Goal: Transaction & Acquisition: Purchase product/service

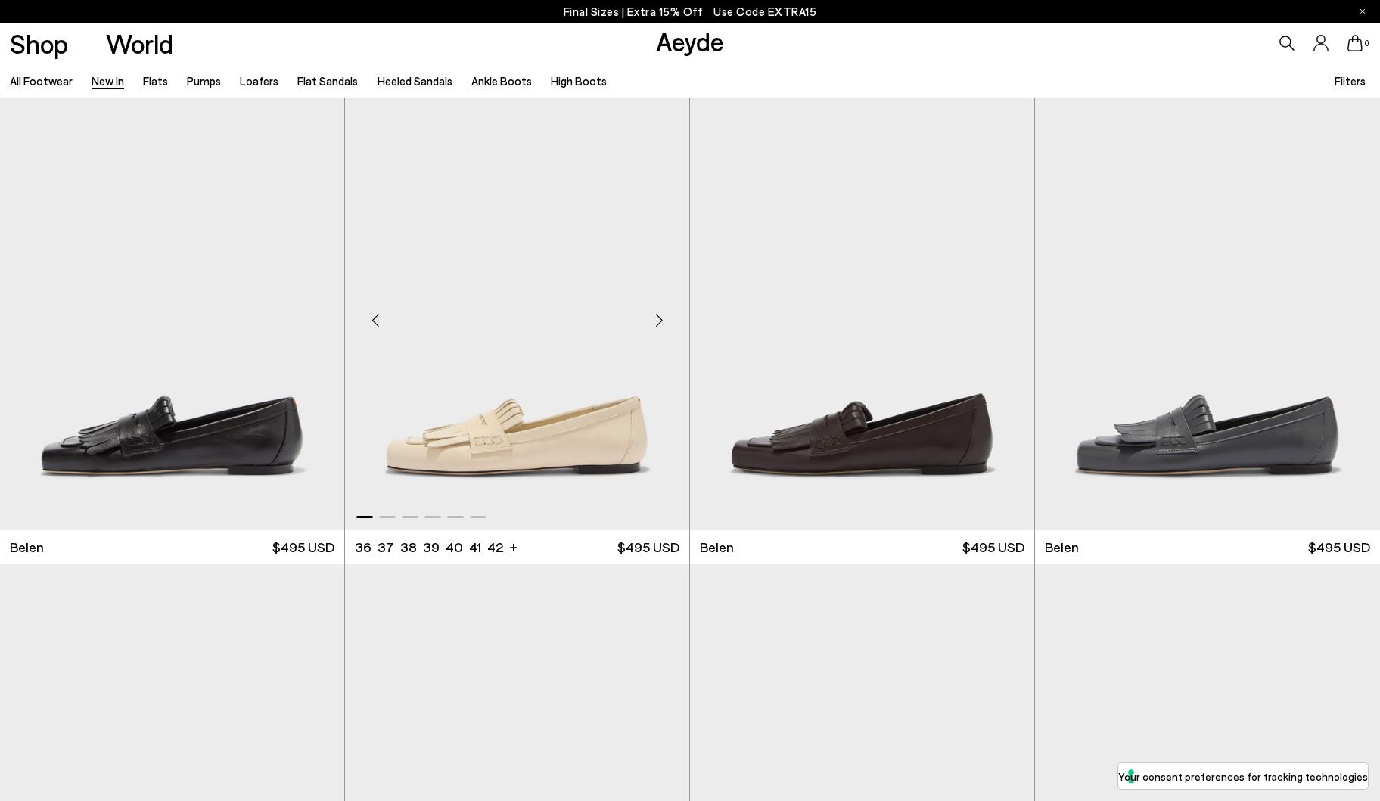
click at [663, 319] on div "Next slide" at bounding box center [658, 319] width 45 height 45
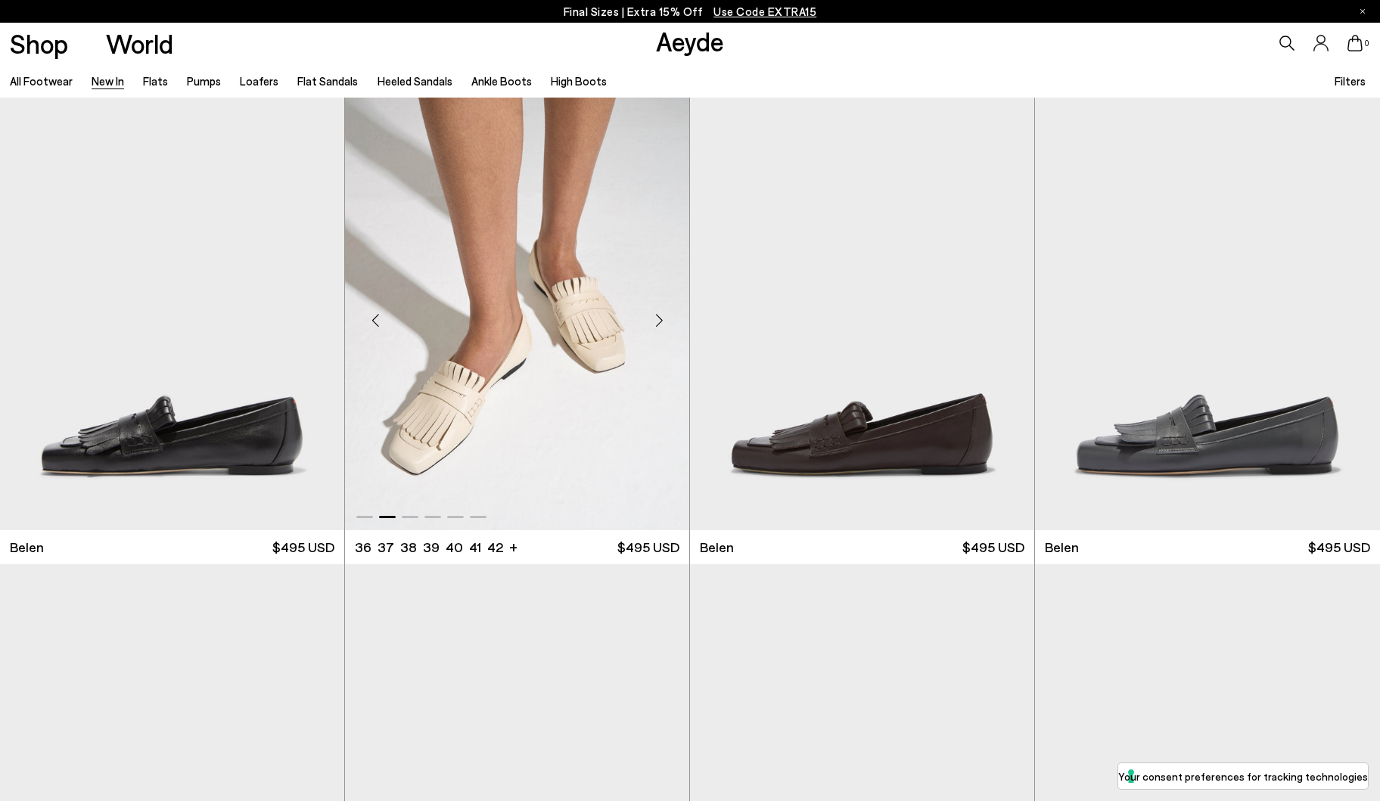
click at [661, 318] on div "Next slide" at bounding box center [658, 319] width 45 height 45
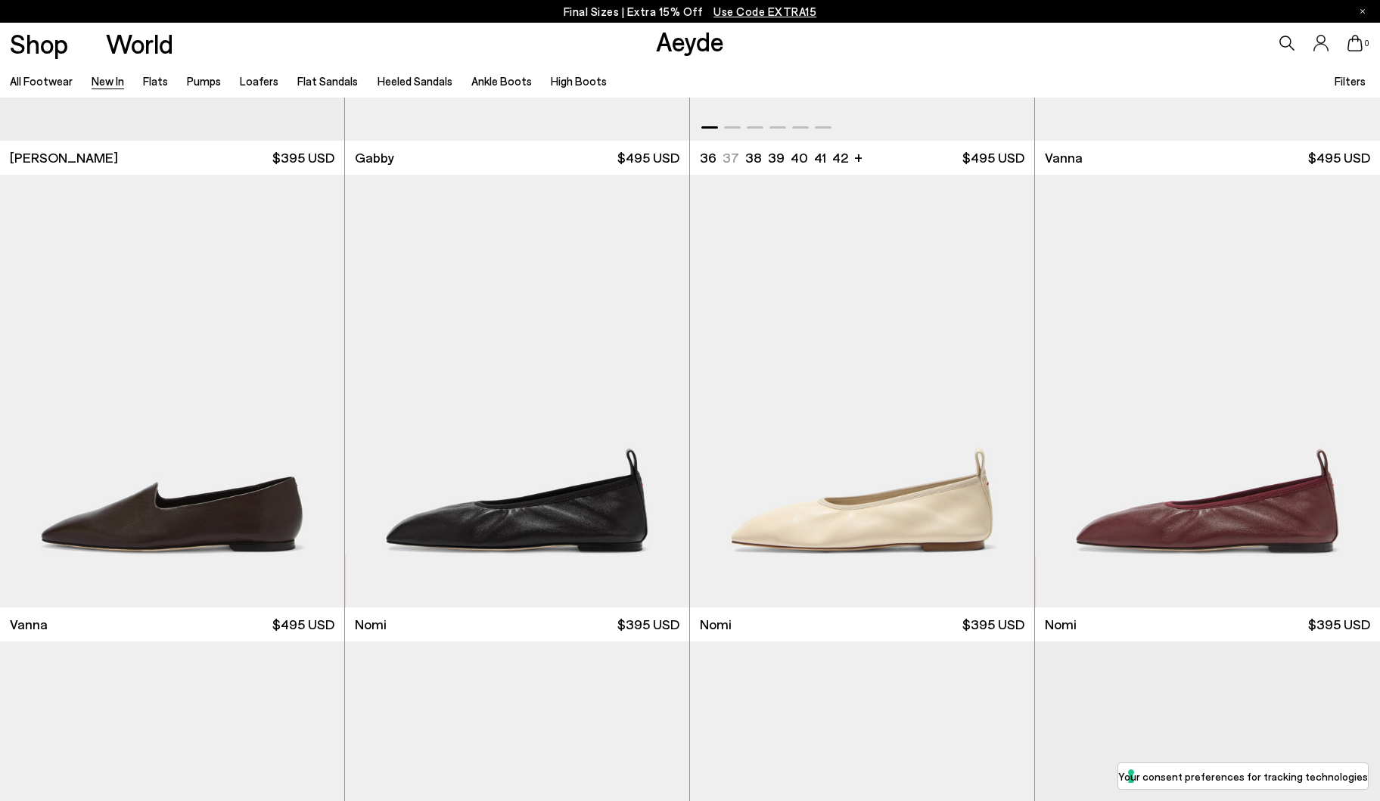
scroll to position [2725, 0]
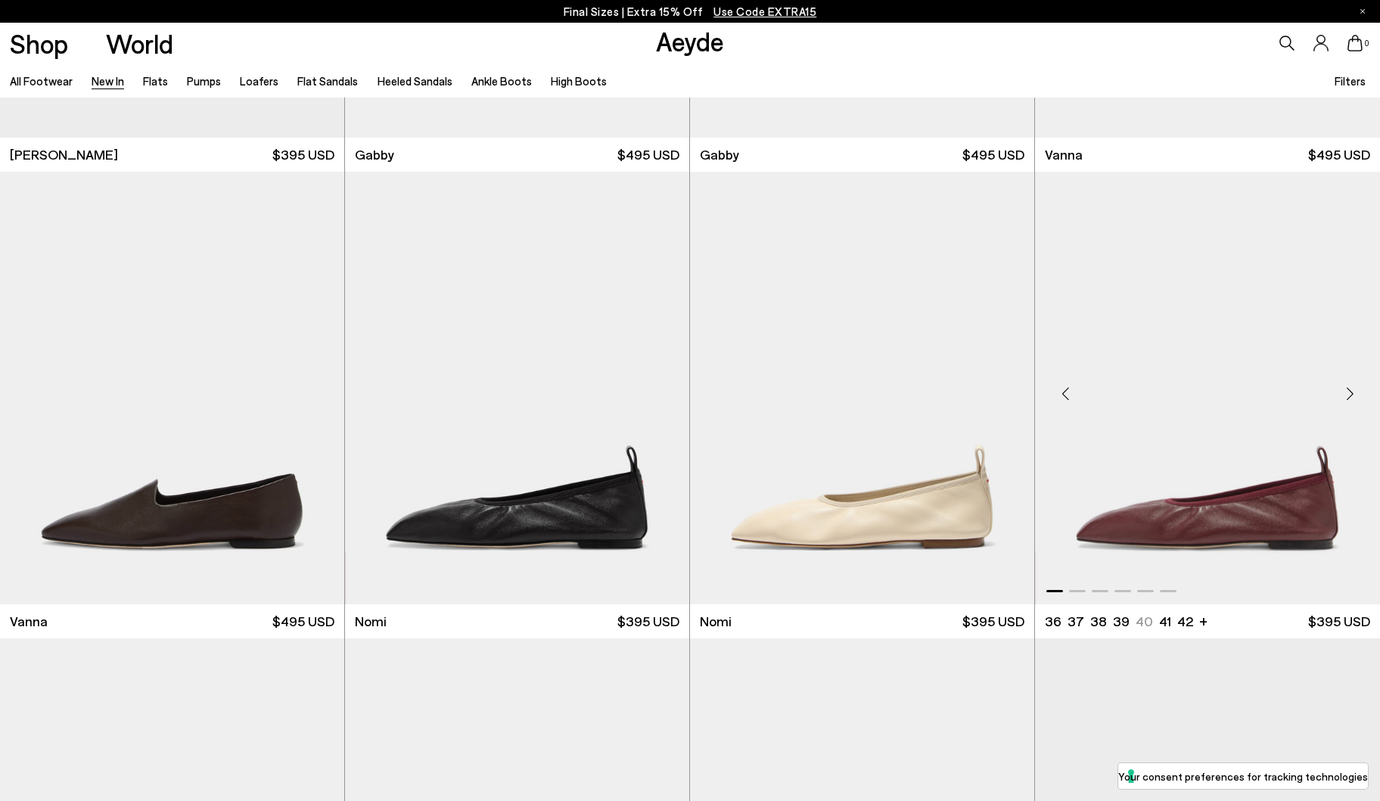
click at [1346, 390] on div "Next slide" at bounding box center [1349, 393] width 45 height 45
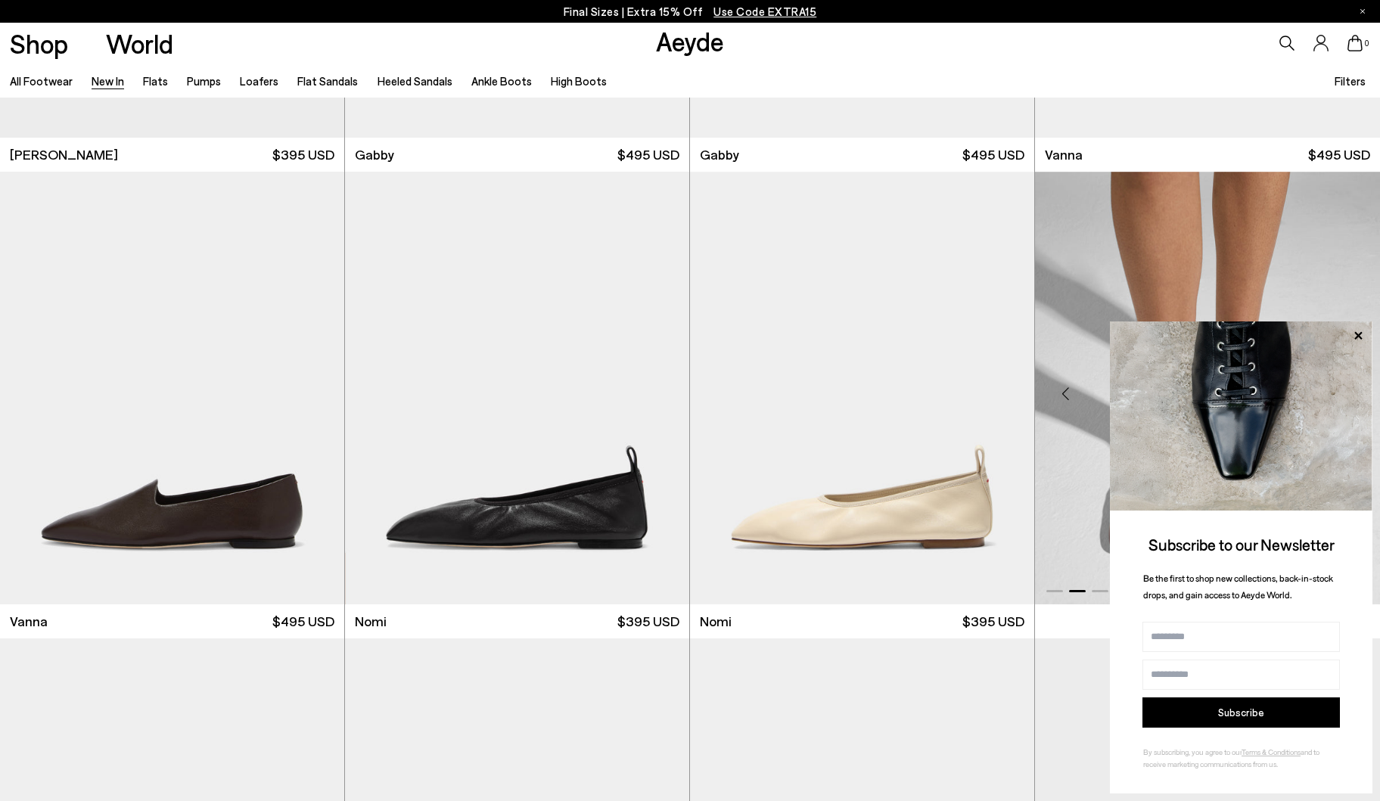
click at [1353, 337] on icon at bounding box center [1358, 336] width 20 height 20
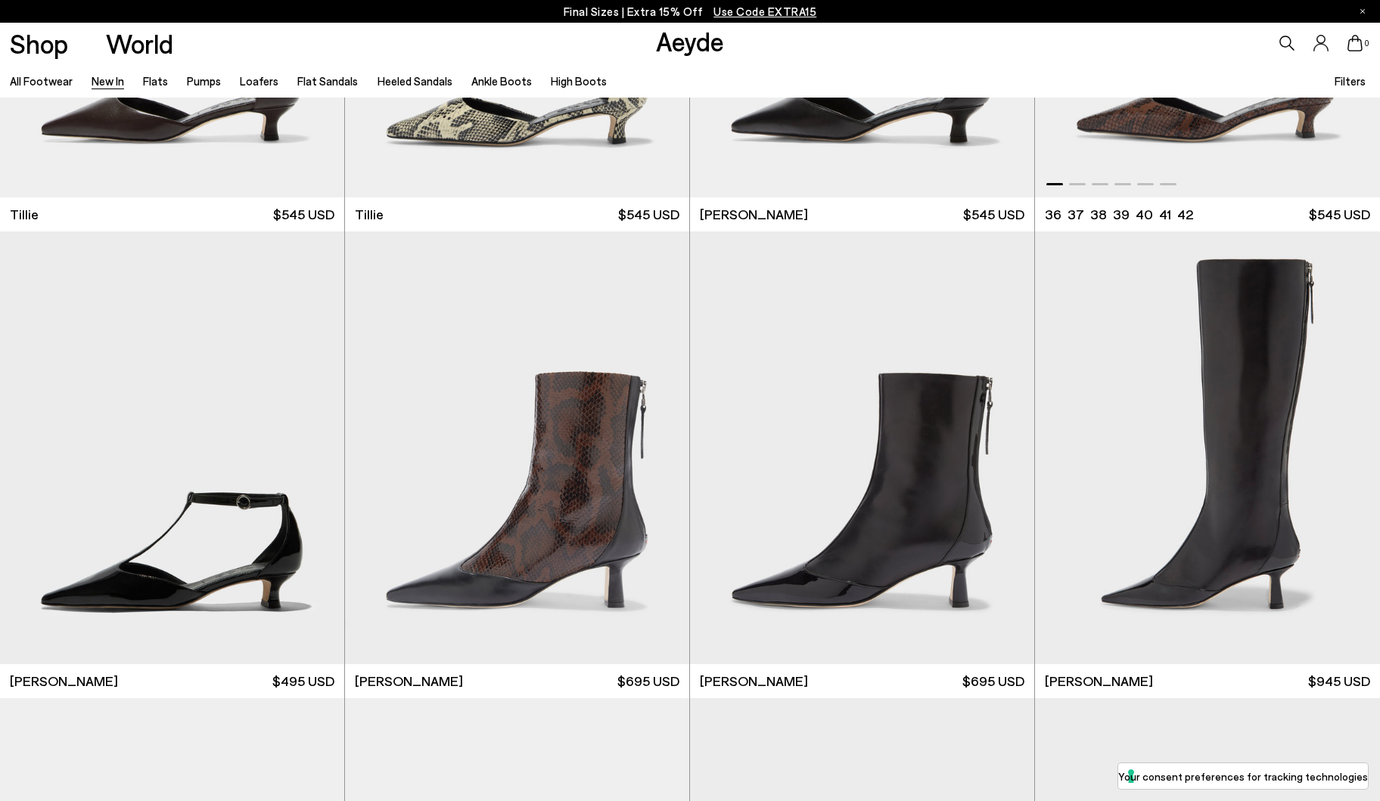
scroll to position [4065, 0]
click at [659, 449] on div "Next slide" at bounding box center [658, 452] width 45 height 45
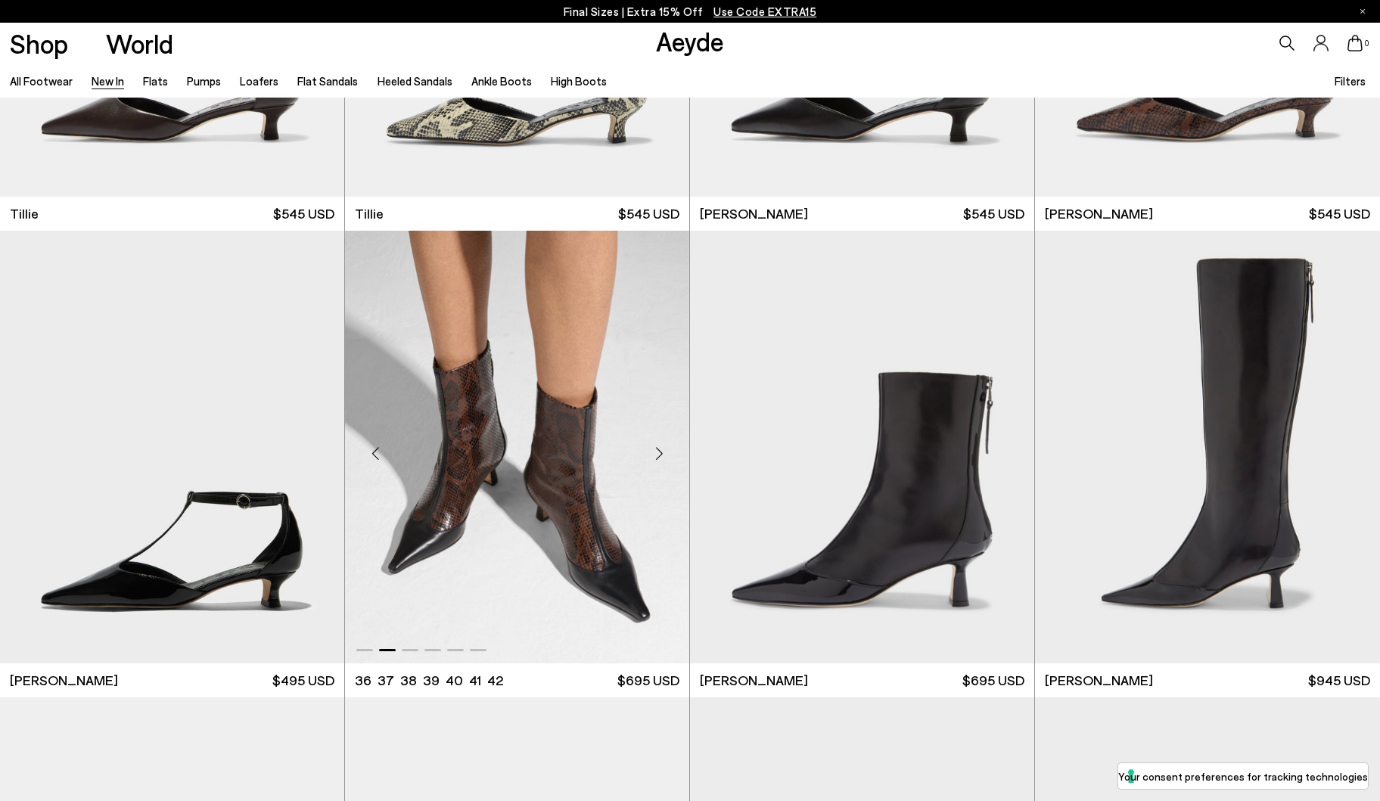
click at [586, 481] on img "2 / 6" at bounding box center [517, 447] width 344 height 433
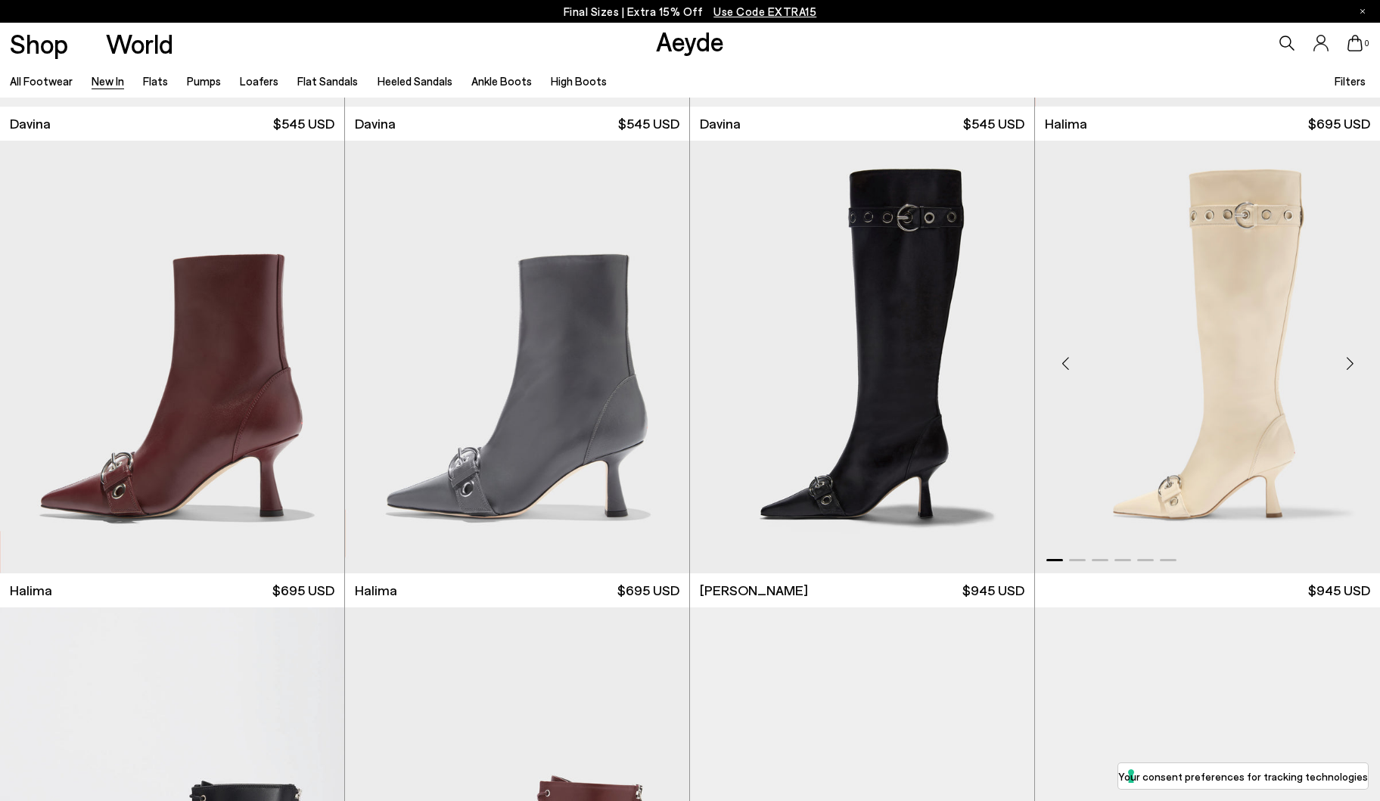
scroll to position [6019, 0]
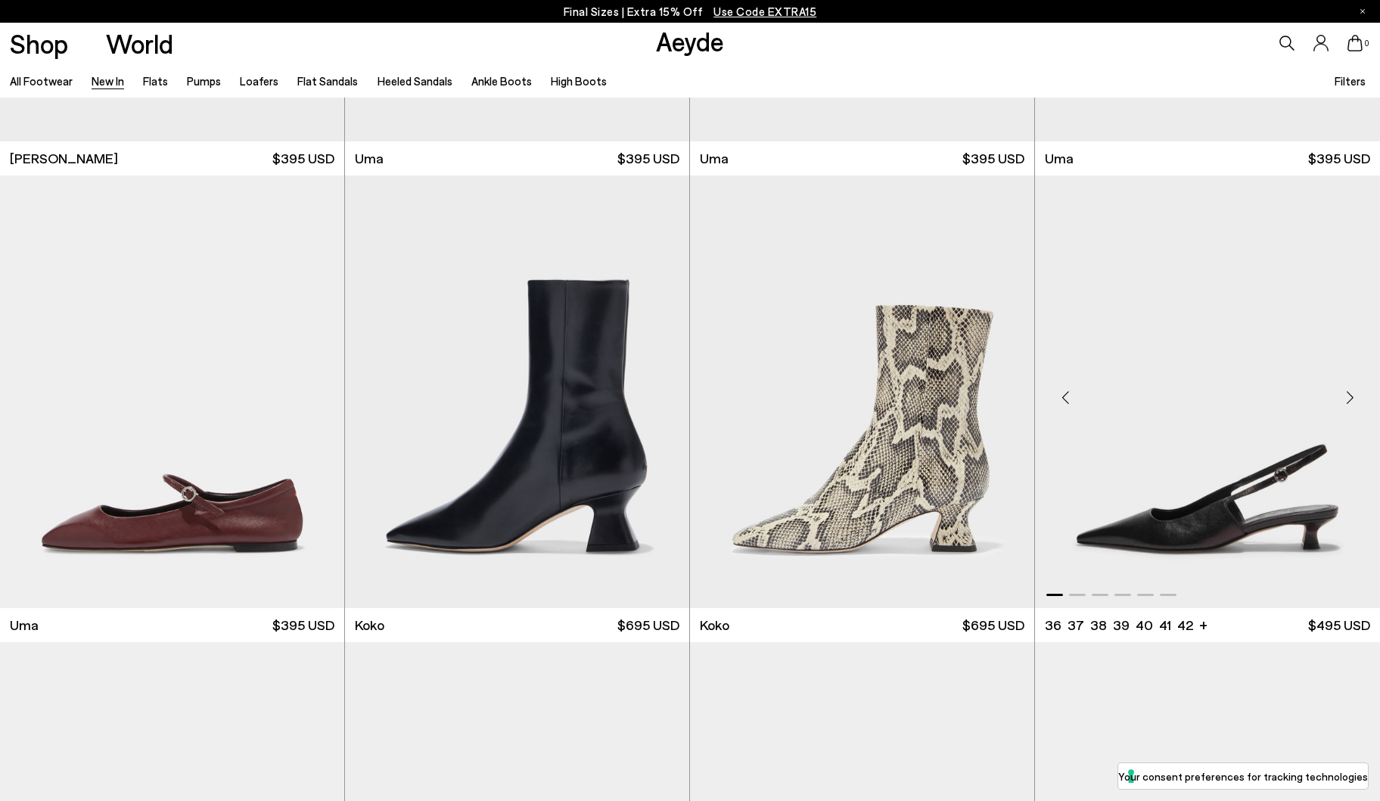
scroll to position [8789, 0]
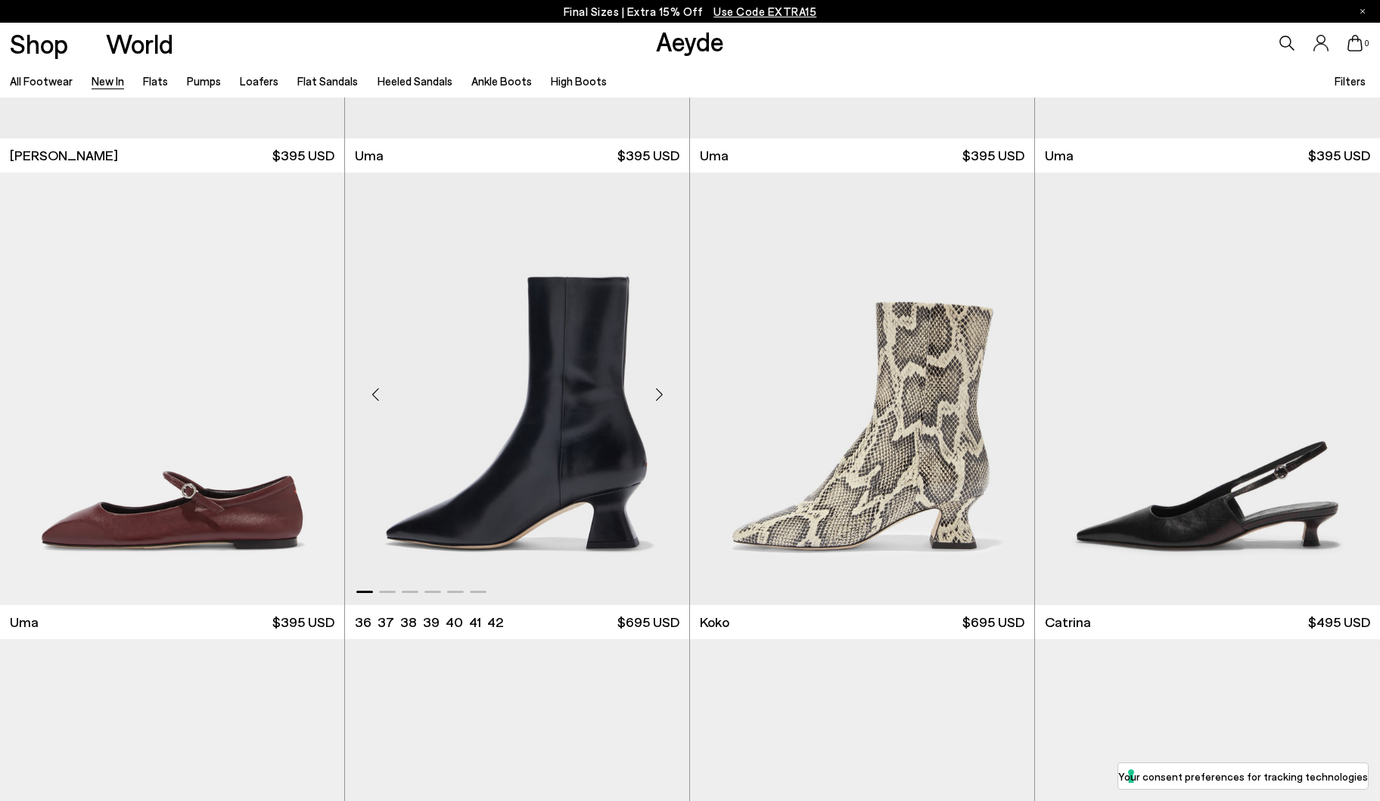
click at [662, 399] on div "Next slide" at bounding box center [658, 394] width 45 height 45
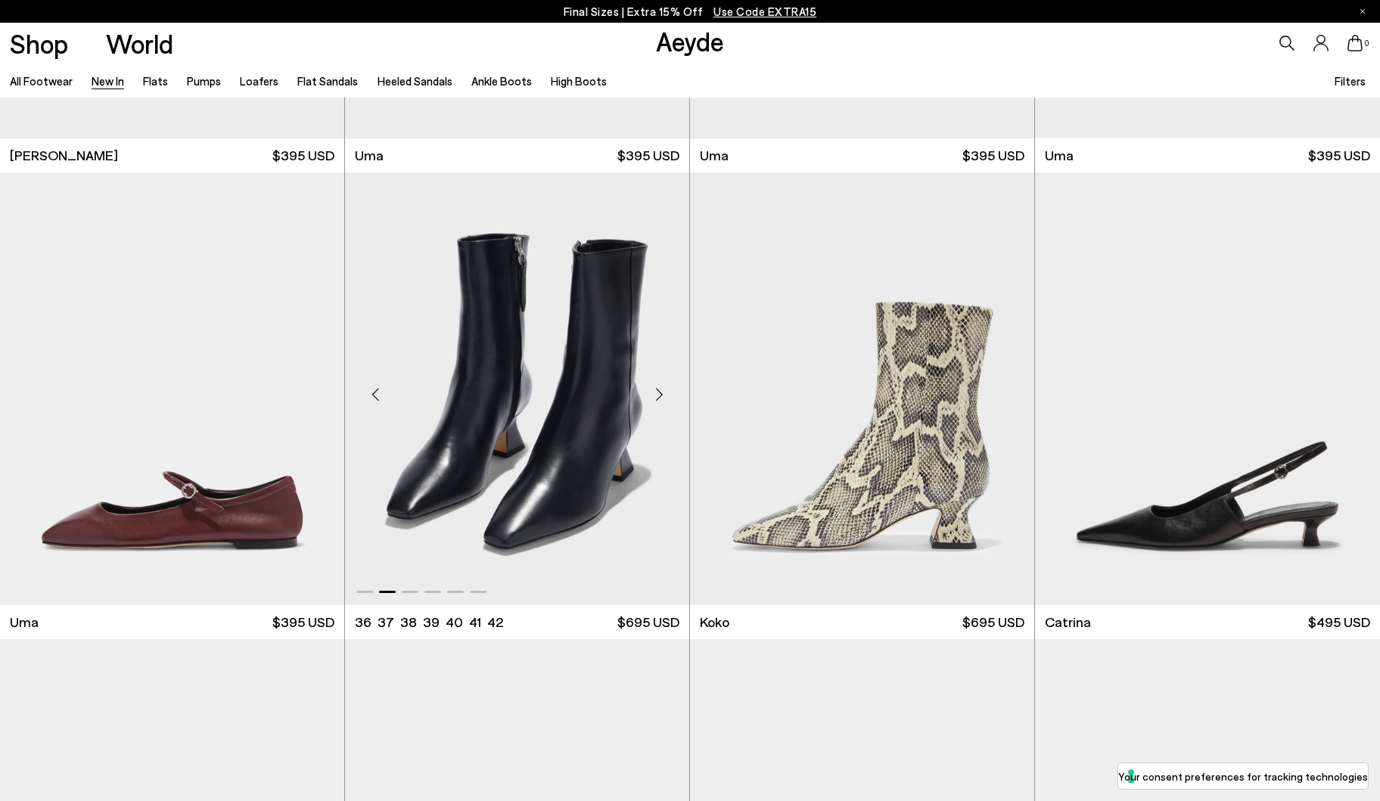
click at [661, 397] on div "Next slide" at bounding box center [658, 394] width 45 height 45
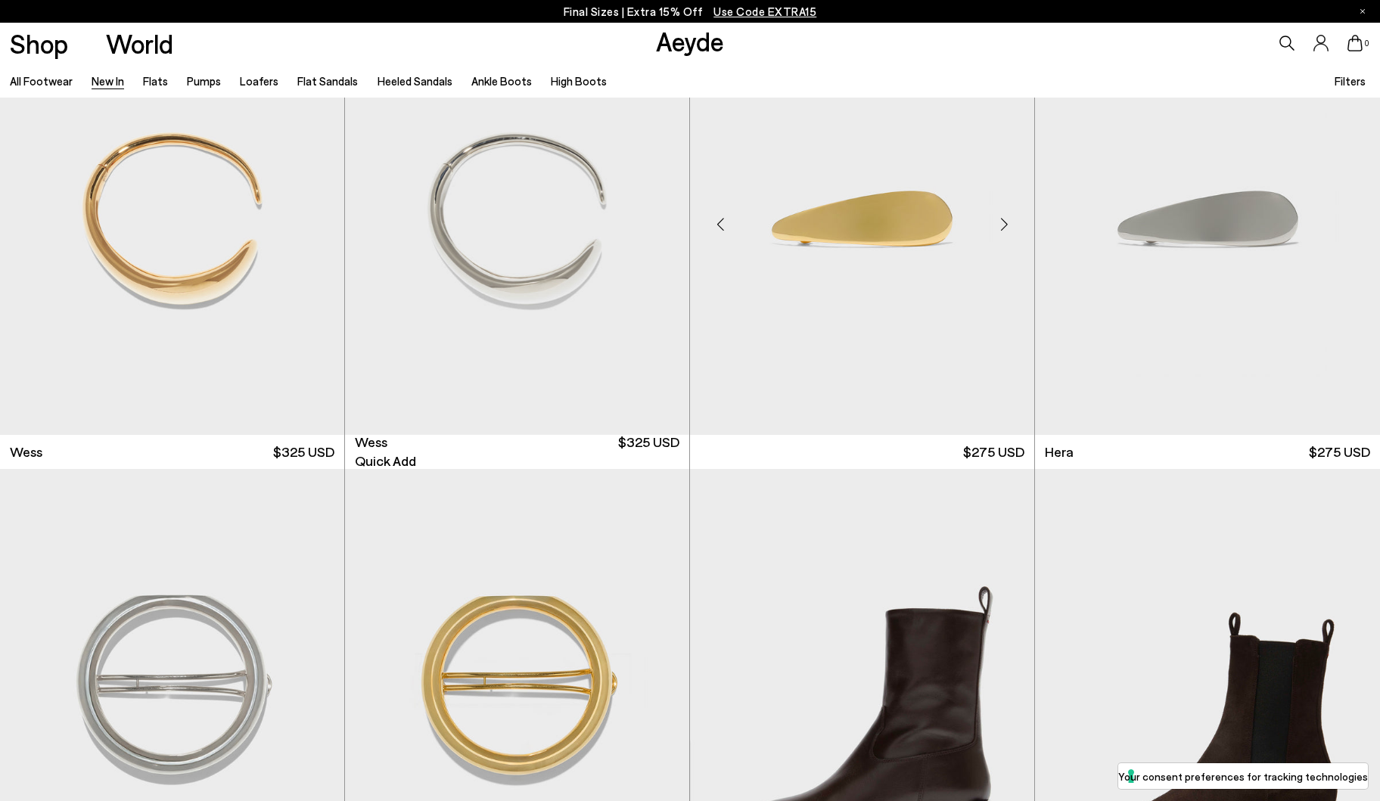
scroll to position [12688, 0]
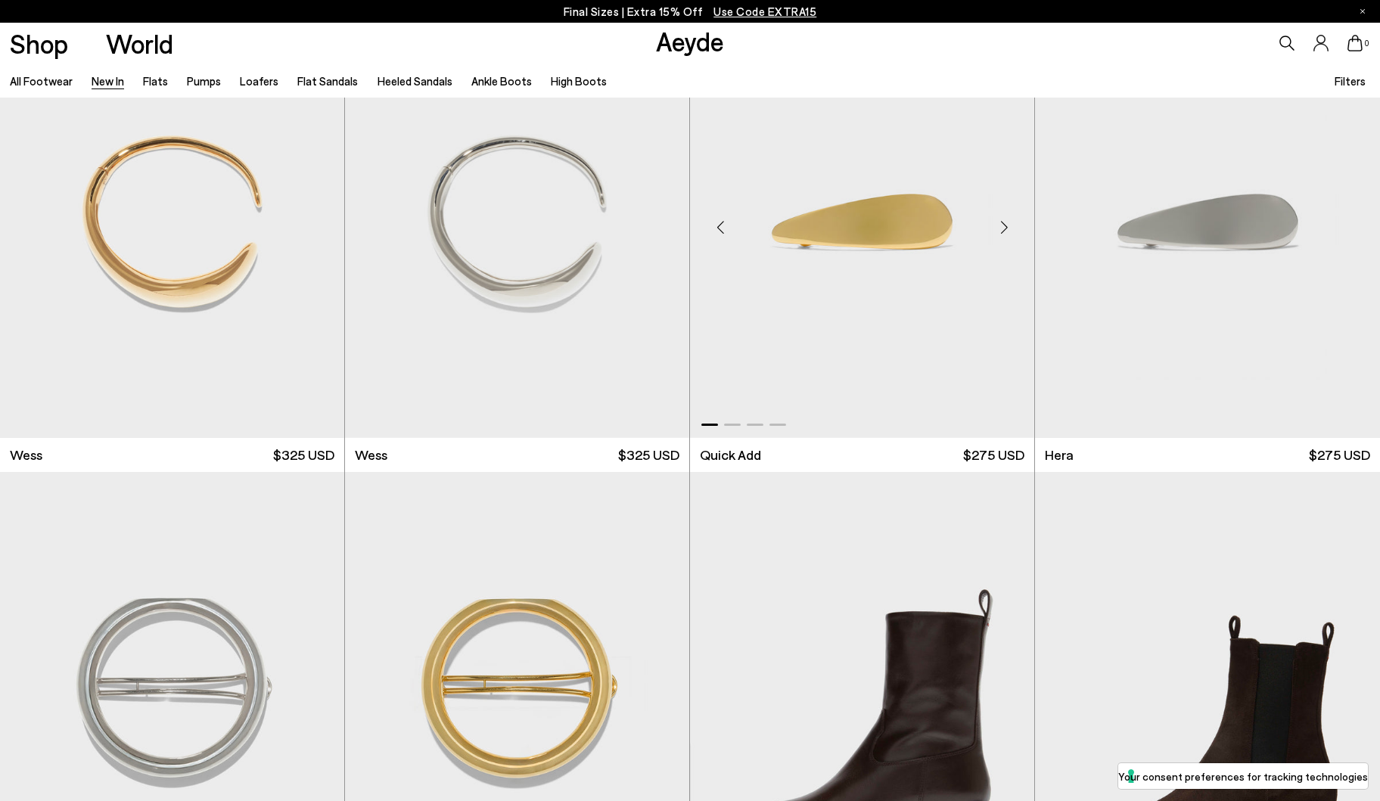
click at [1005, 224] on div "Next slide" at bounding box center [1003, 227] width 45 height 45
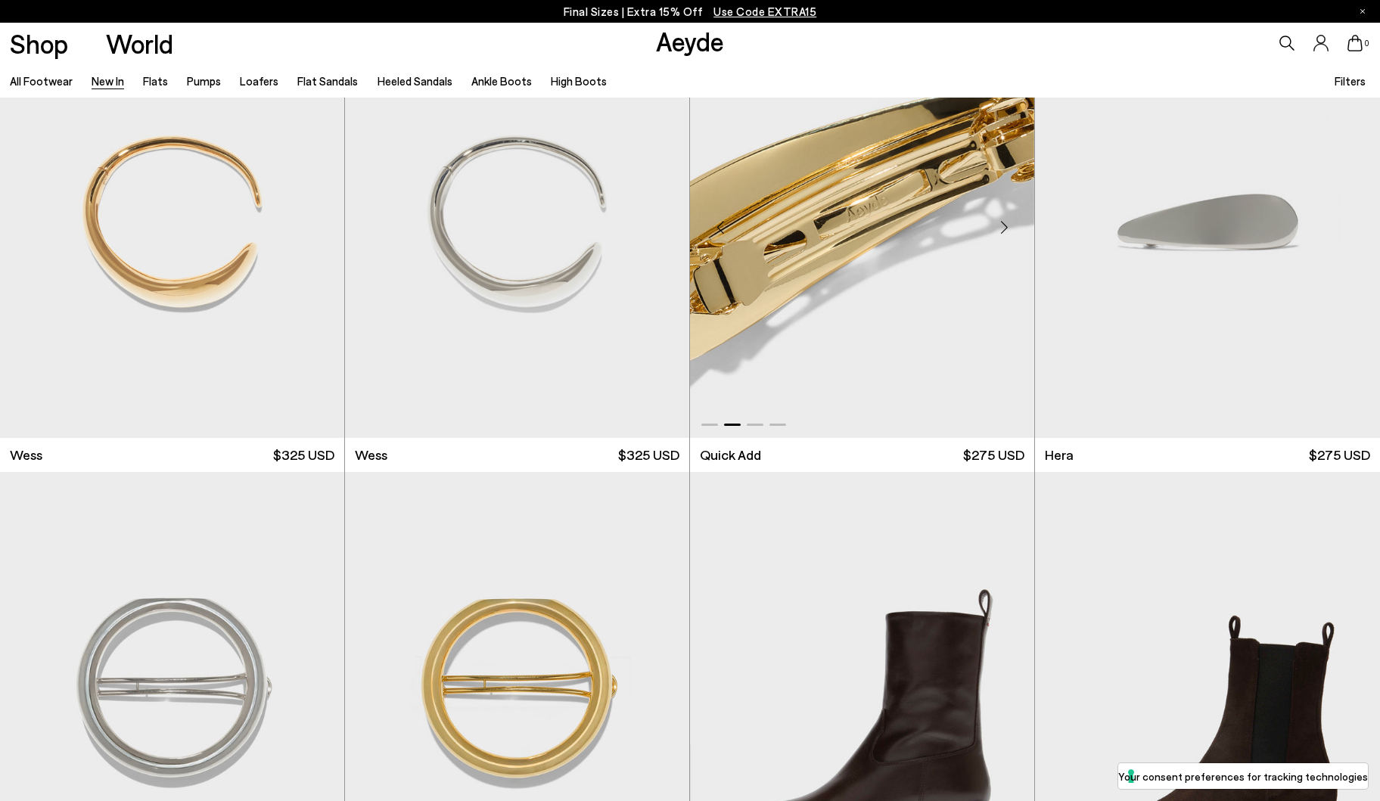
click at [1005, 224] on div "Next slide" at bounding box center [1003, 227] width 45 height 45
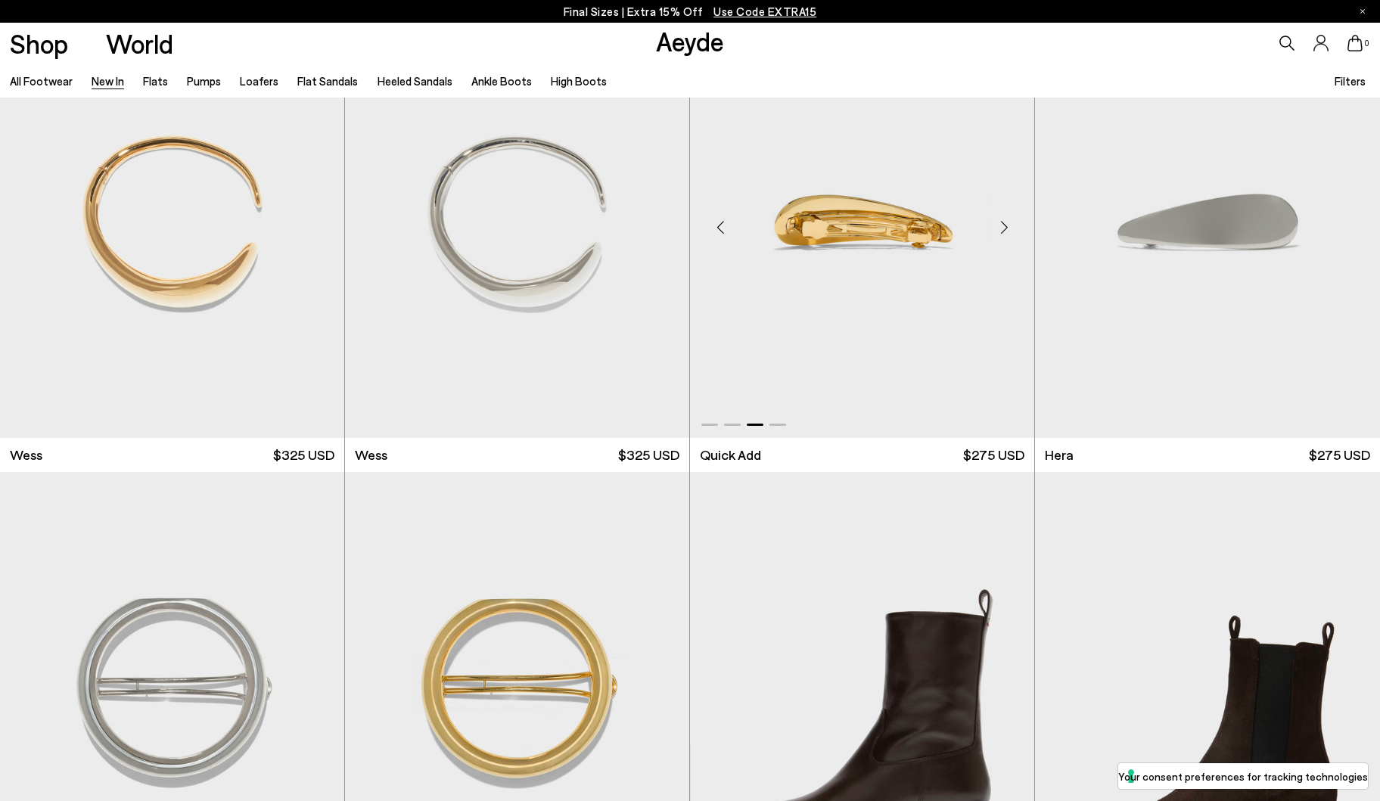
click at [1005, 224] on div "Next slide" at bounding box center [1003, 227] width 45 height 45
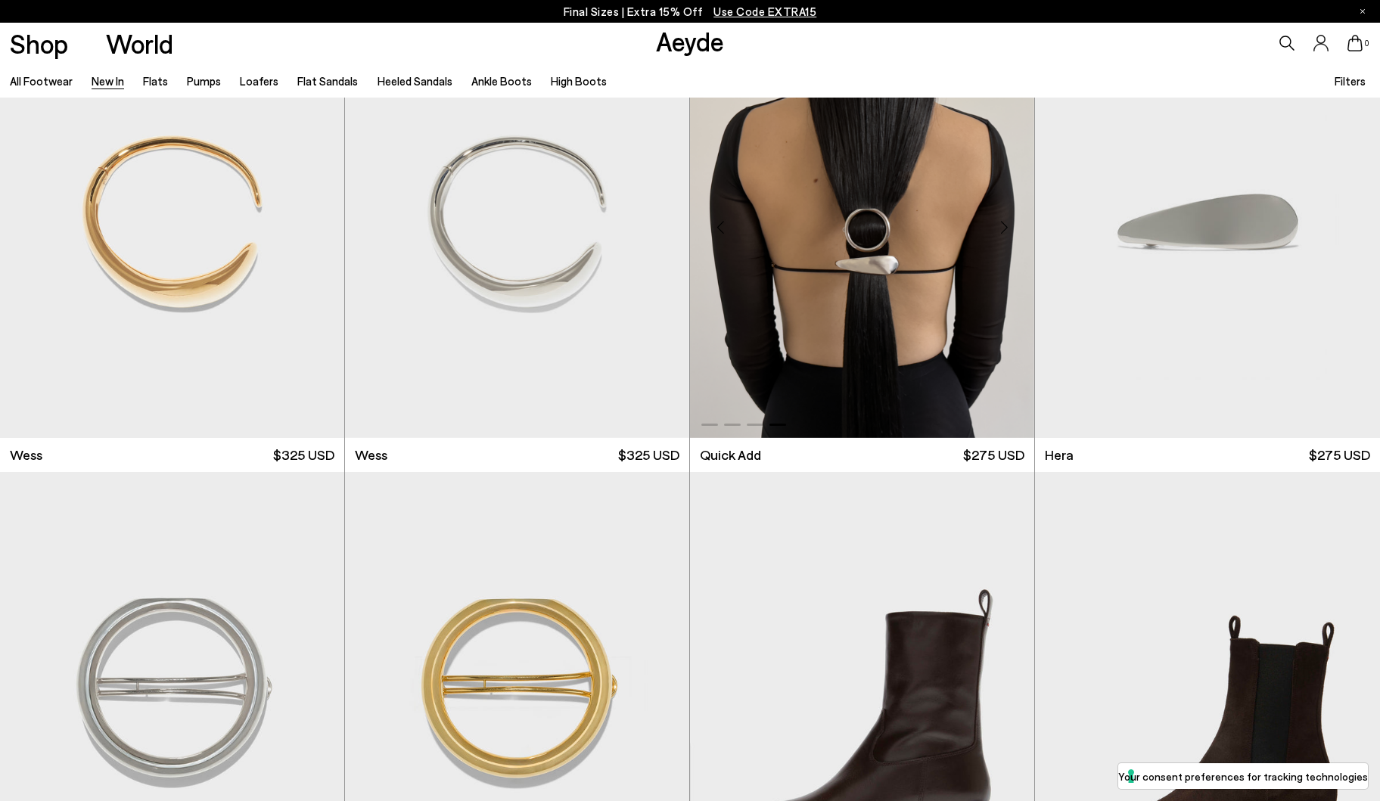
click at [1005, 224] on div "Next slide" at bounding box center [1003, 227] width 45 height 45
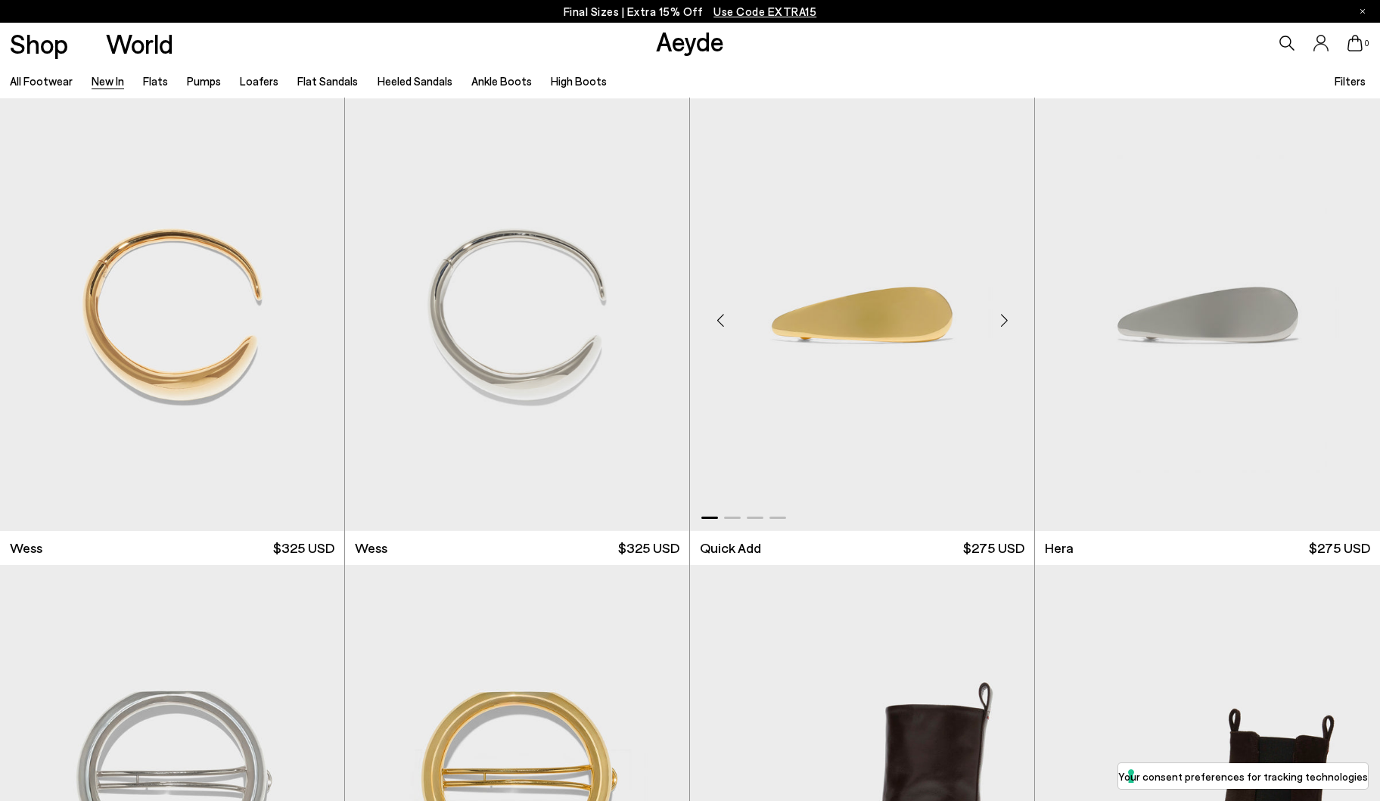
scroll to position [12582, 0]
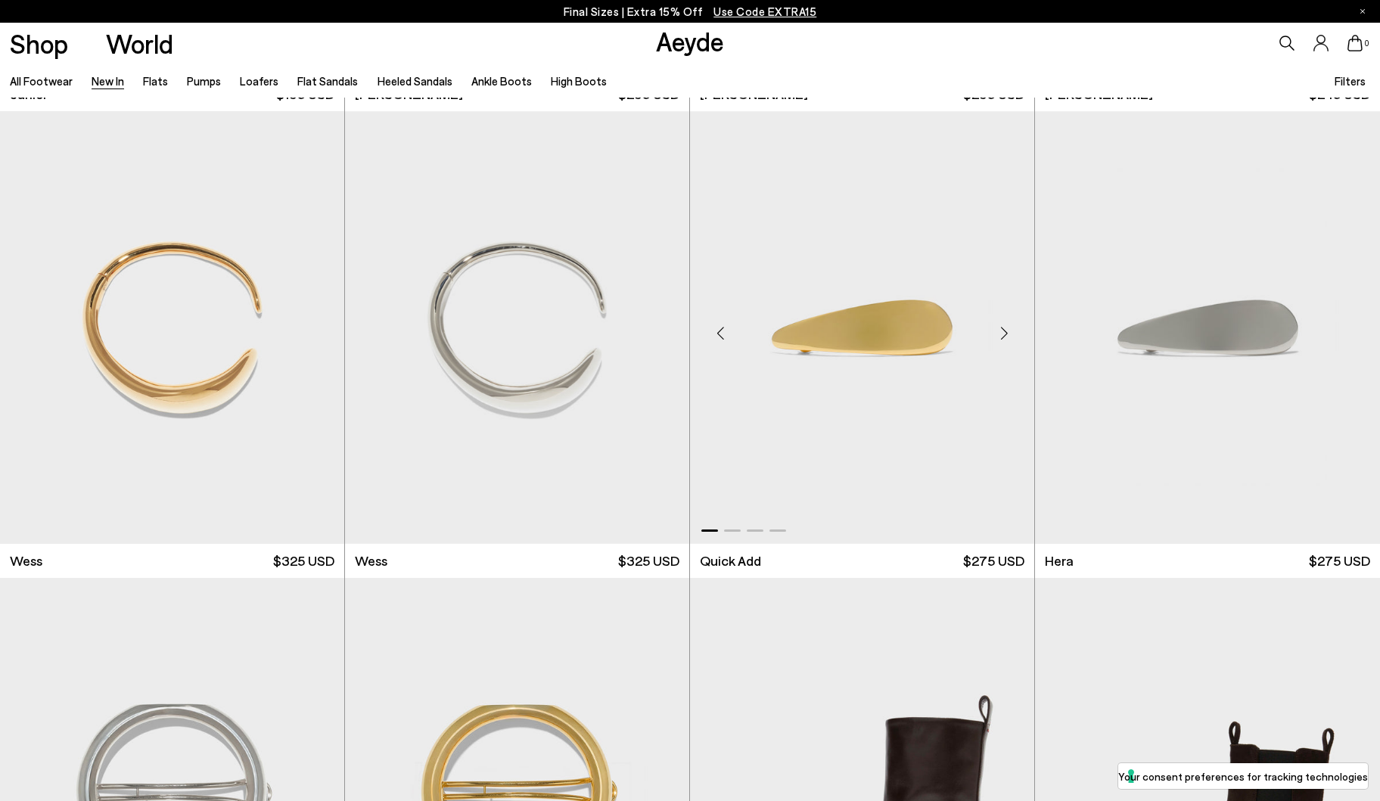
click at [1006, 324] on div "Next slide" at bounding box center [1003, 333] width 45 height 45
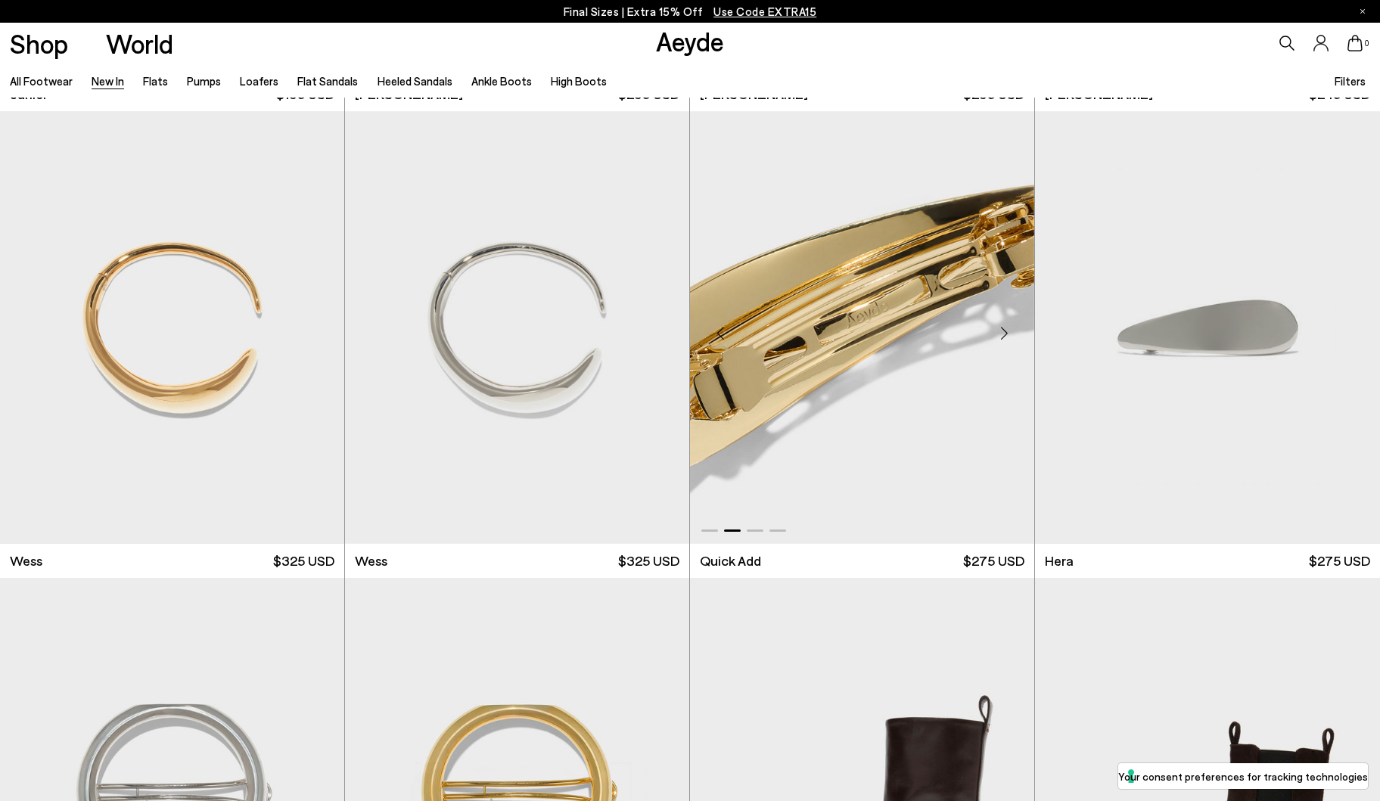
click at [1006, 324] on div "Next slide" at bounding box center [1003, 333] width 45 height 45
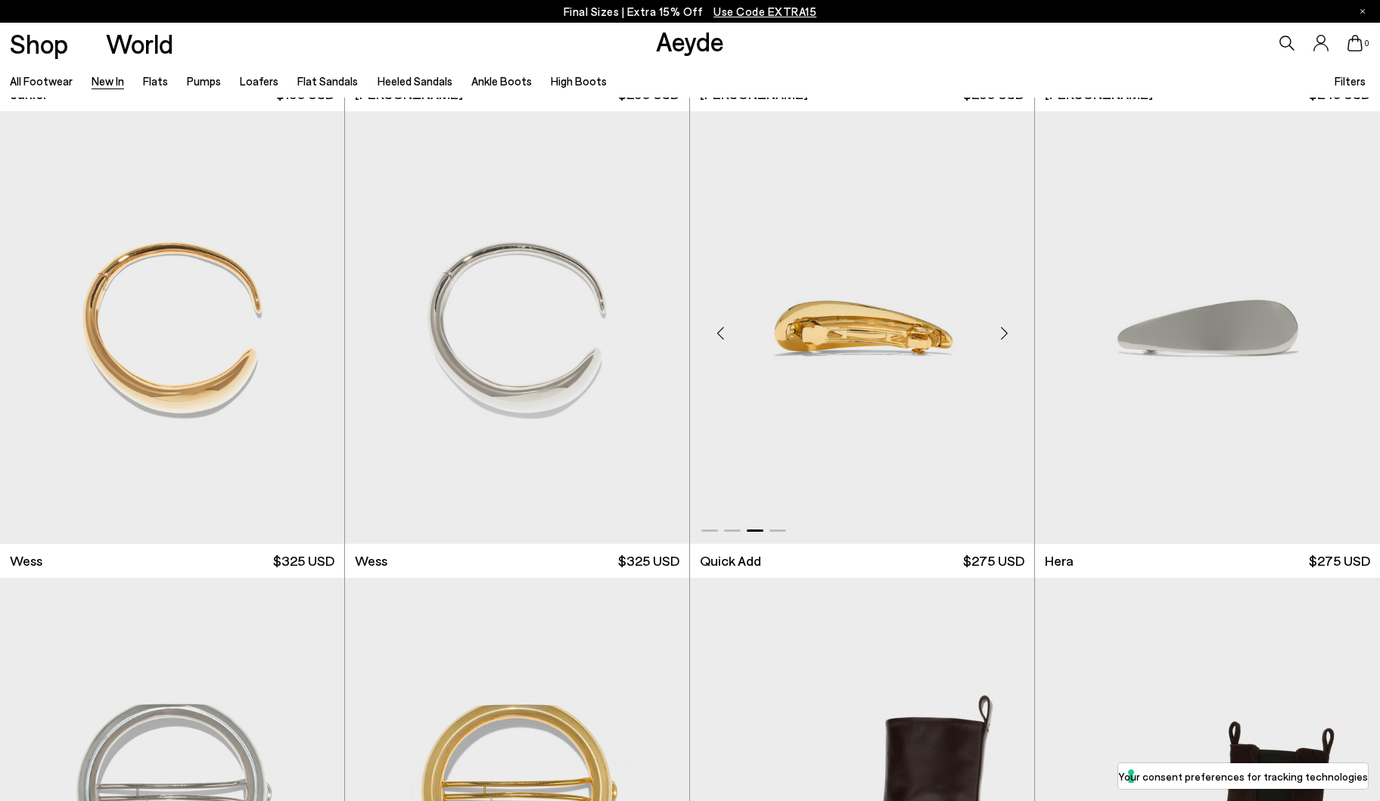
click at [1006, 324] on div "Next slide" at bounding box center [1003, 333] width 45 height 45
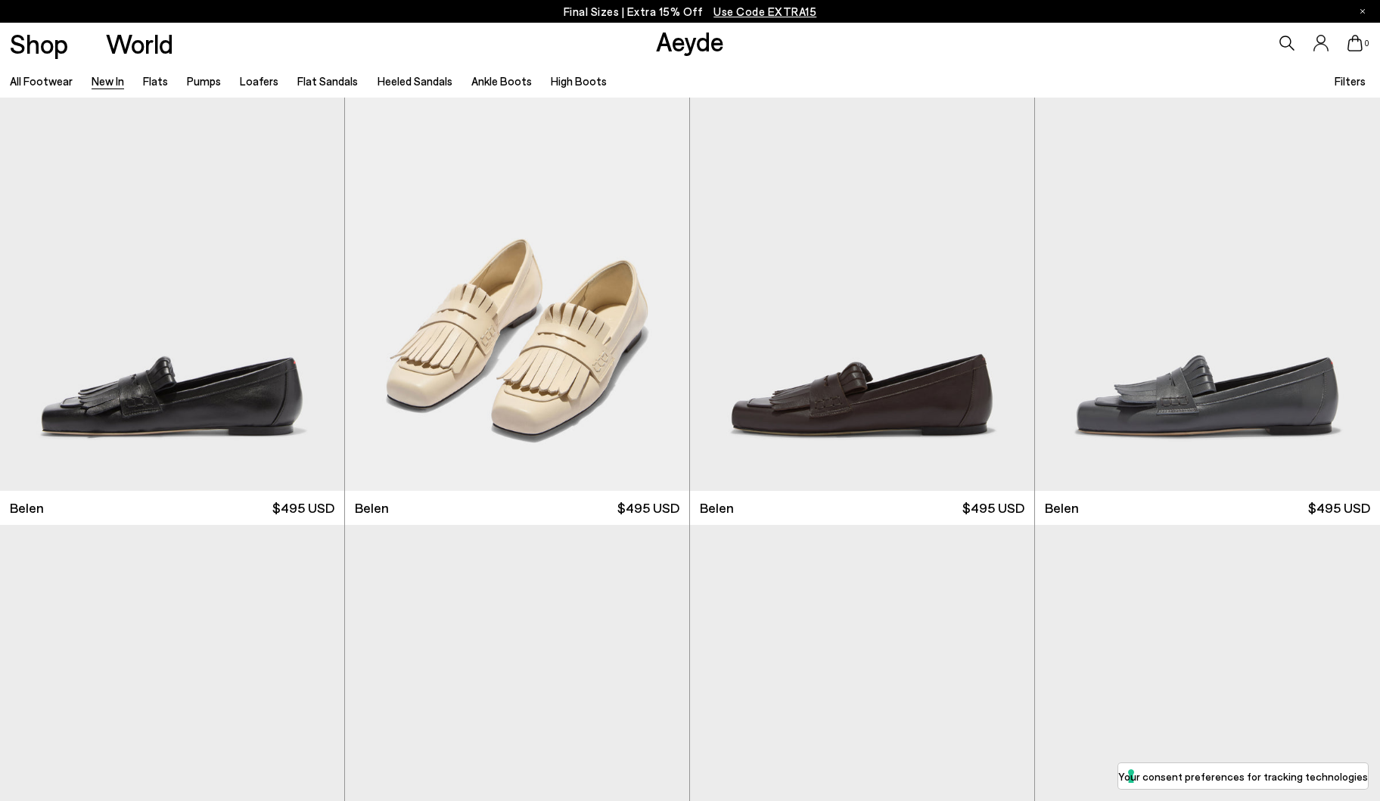
scroll to position [30, 0]
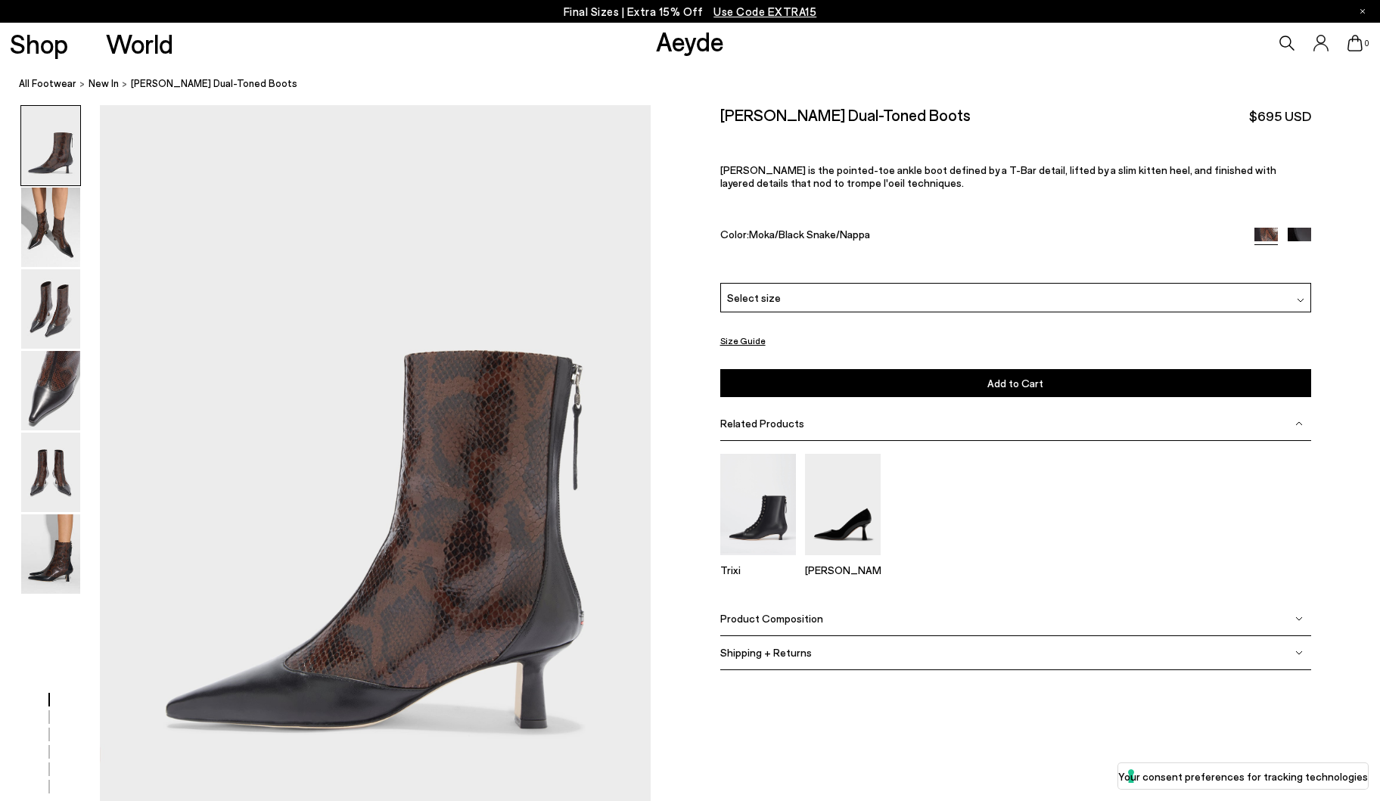
click at [828, 303] on div "Select size" at bounding box center [1015, 297] width 591 height 29
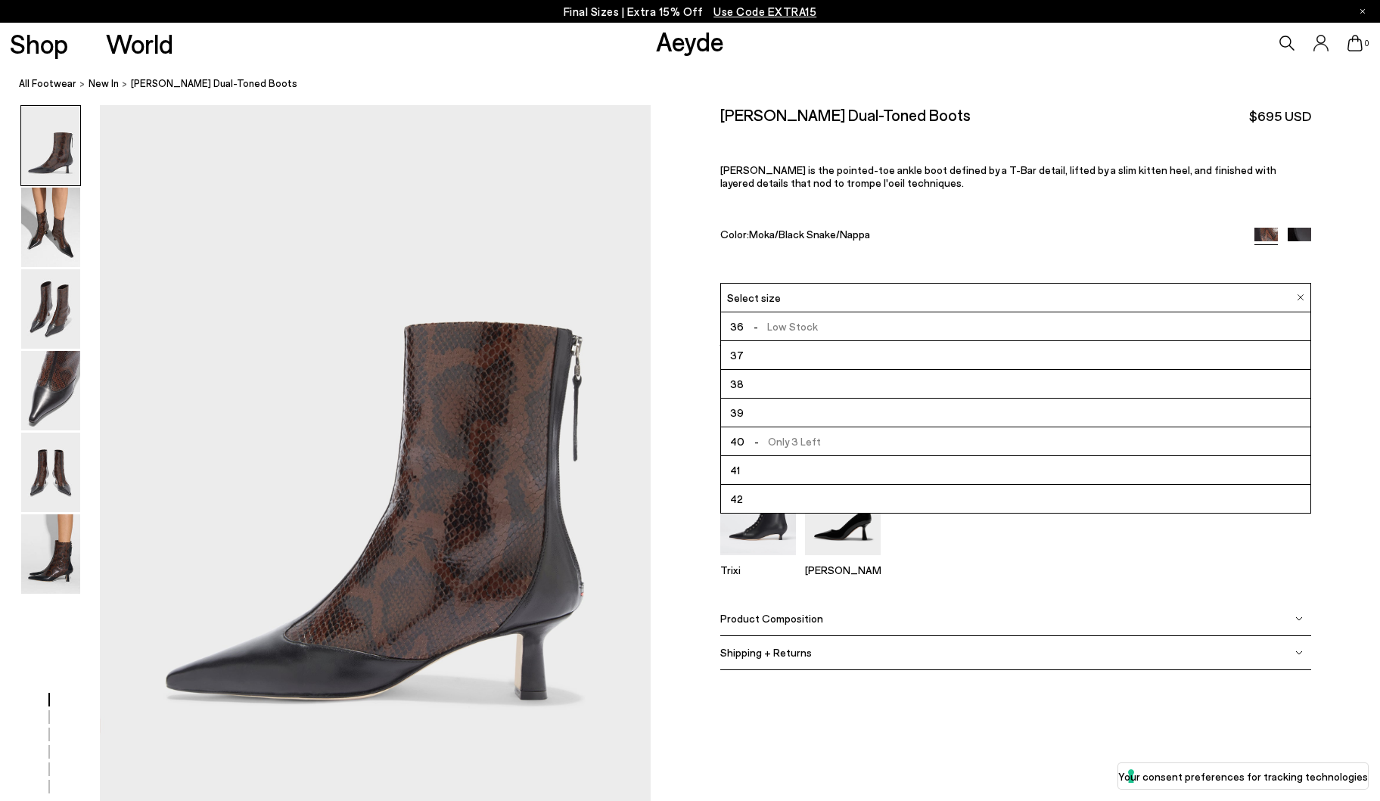
scroll to position [33, 0]
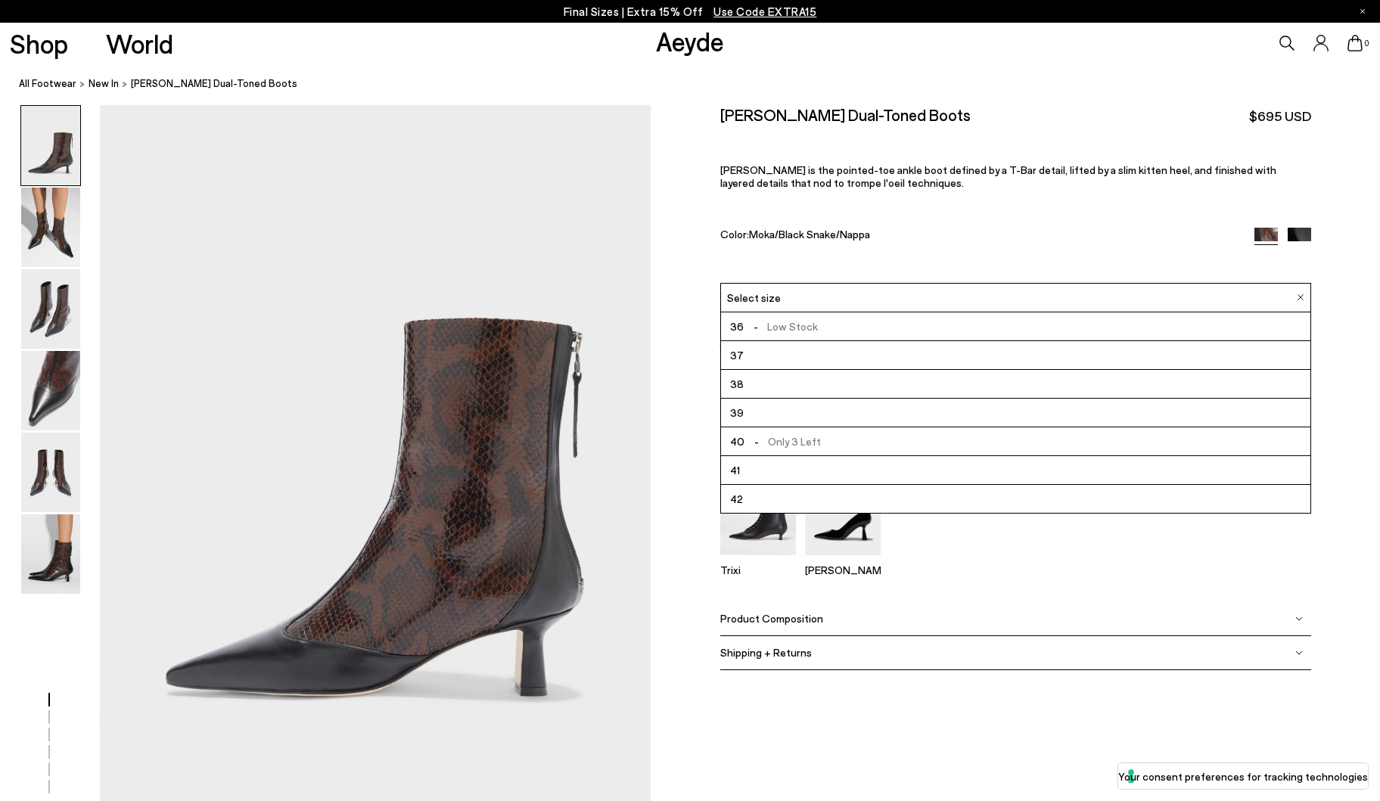
click at [770, 498] on li "42" at bounding box center [1015, 499] width 589 height 29
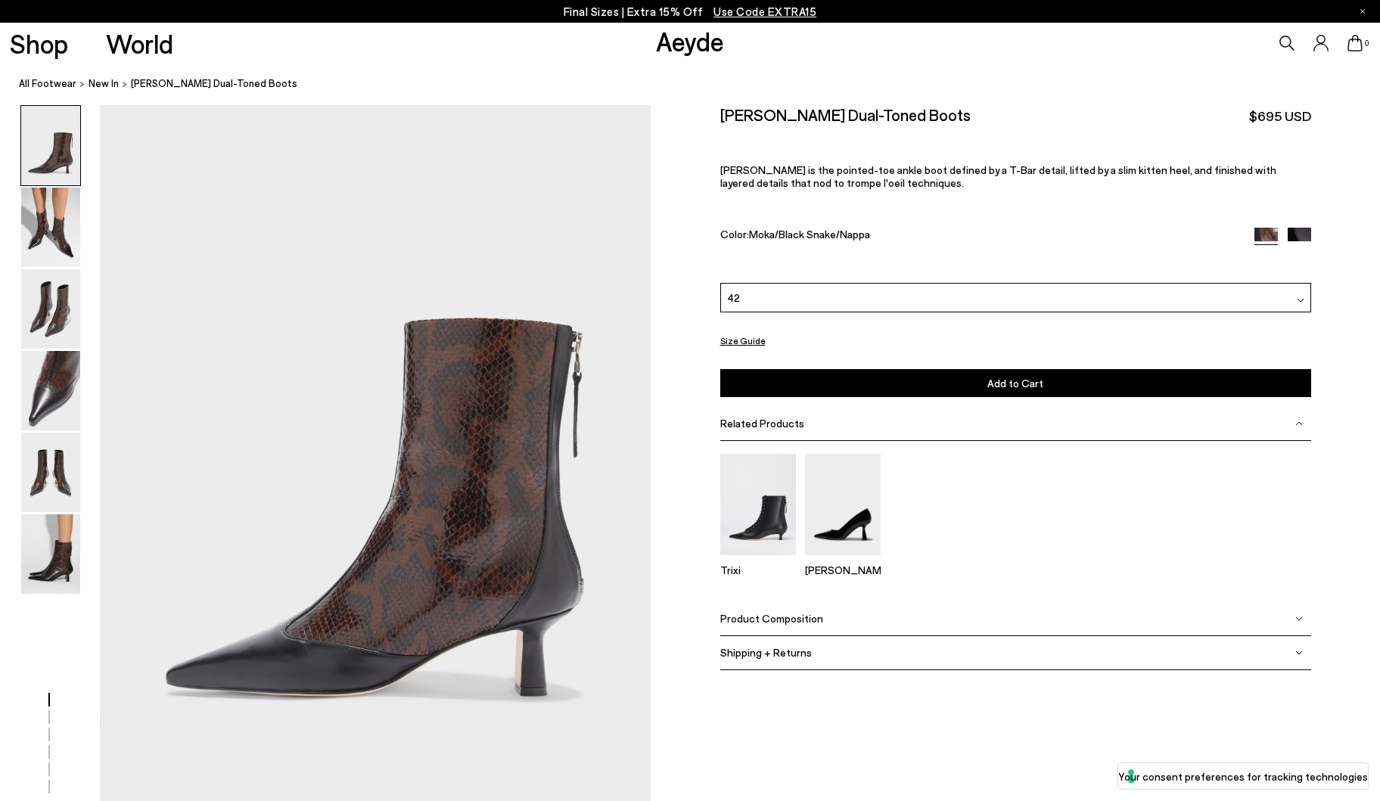
click at [818, 393] on button "Add to Cart Select a Size First" at bounding box center [1015, 383] width 591 height 28
